Goal: Task Accomplishment & Management: Use online tool/utility

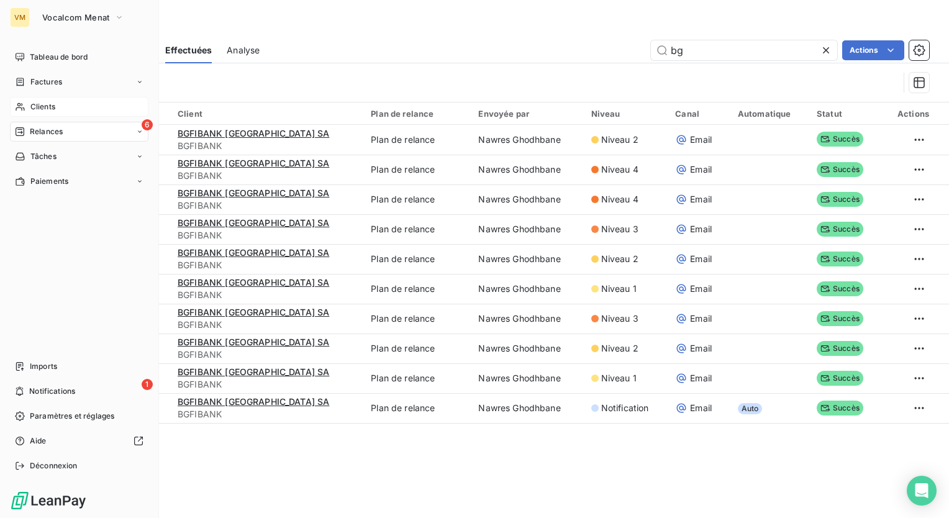
click at [36, 107] on span "Clients" at bounding box center [42, 106] width 25 height 11
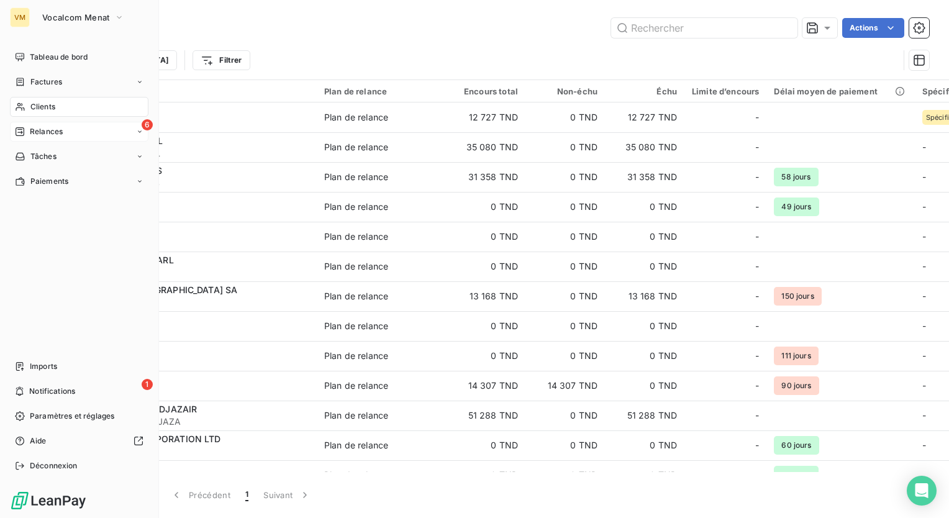
click at [39, 130] on span "Relances" at bounding box center [46, 131] width 33 height 11
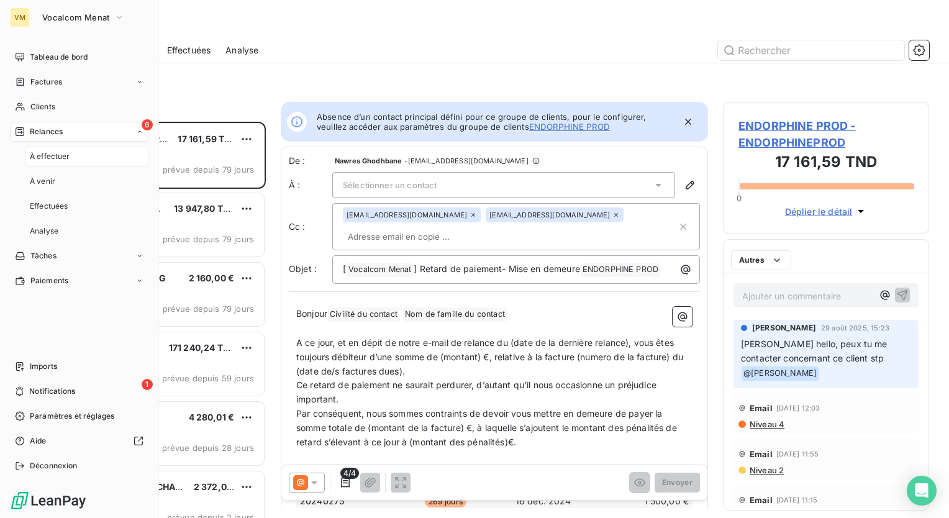
scroll to position [387, 196]
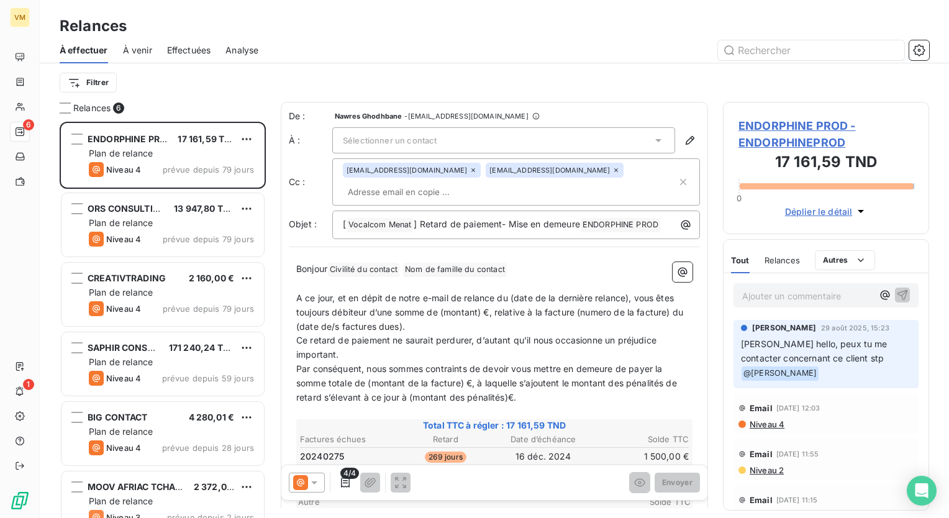
click at [288, 73] on div "Filtrer" at bounding box center [495, 83] width 870 height 24
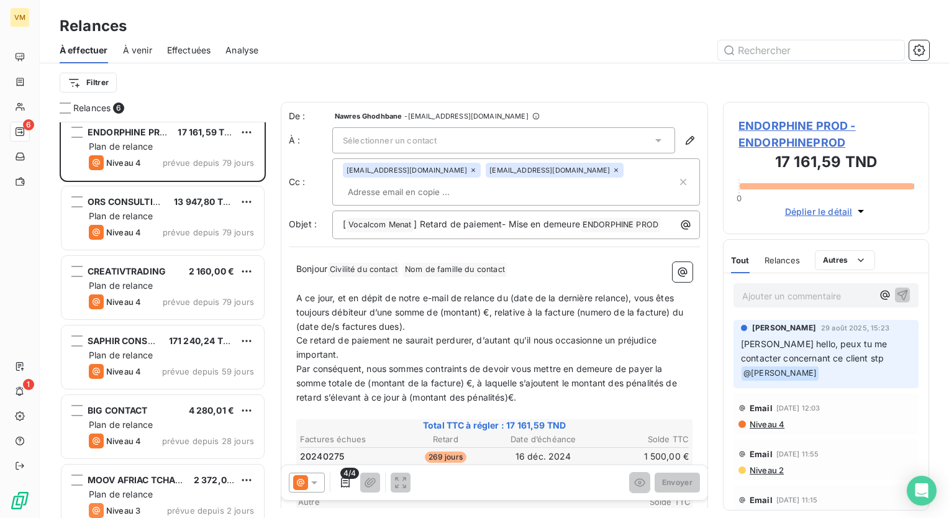
scroll to position [21, 0]
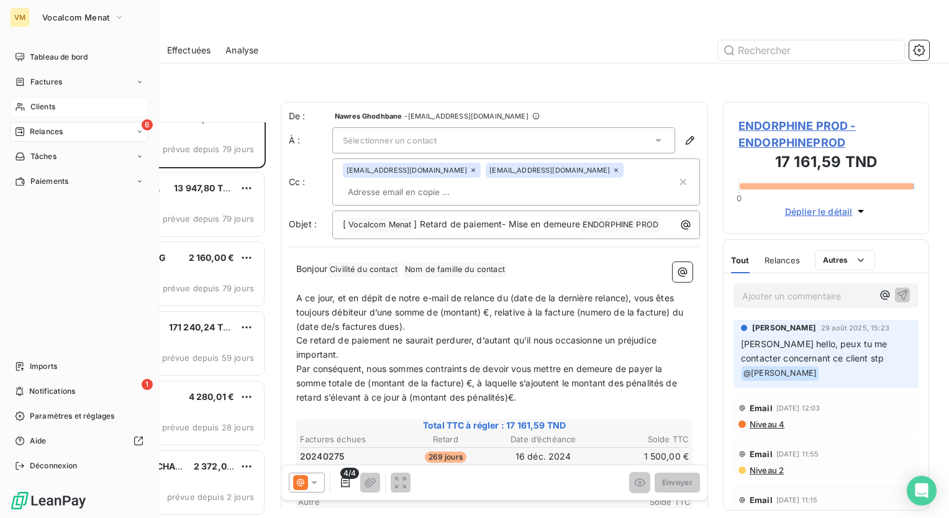
click at [18, 105] on icon at bounding box center [20, 107] width 11 height 10
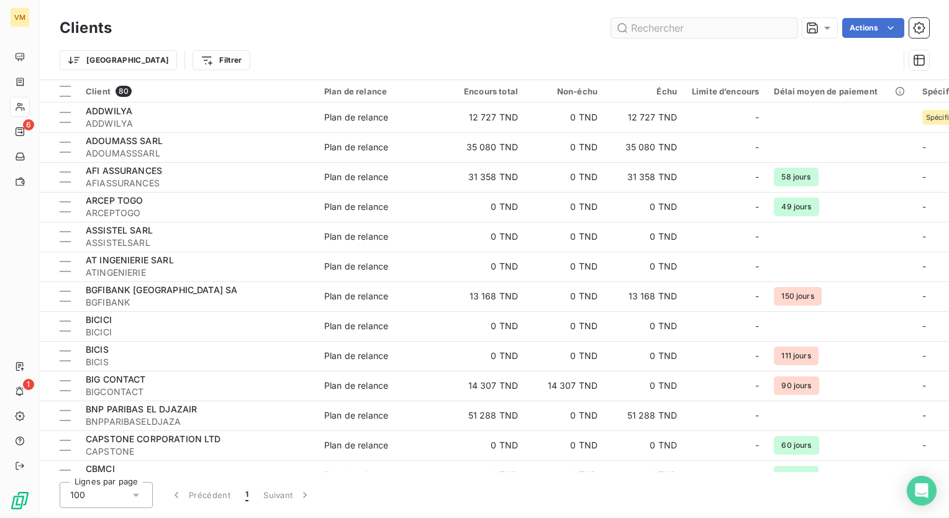
click at [638, 26] on input "text" at bounding box center [704, 28] width 186 height 20
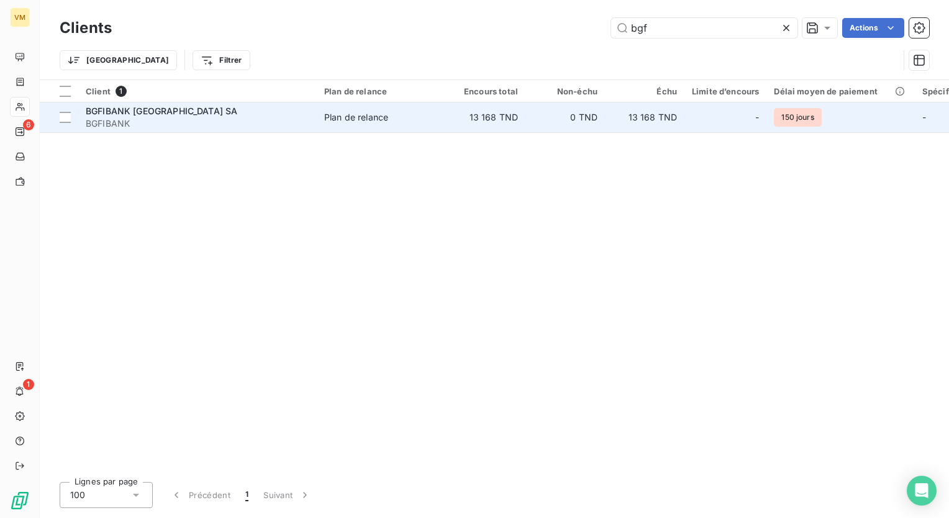
type input "bgf"
click at [604, 115] on td "0 TND" at bounding box center [564, 117] width 79 height 30
